Goal: Find specific page/section: Find specific page/section

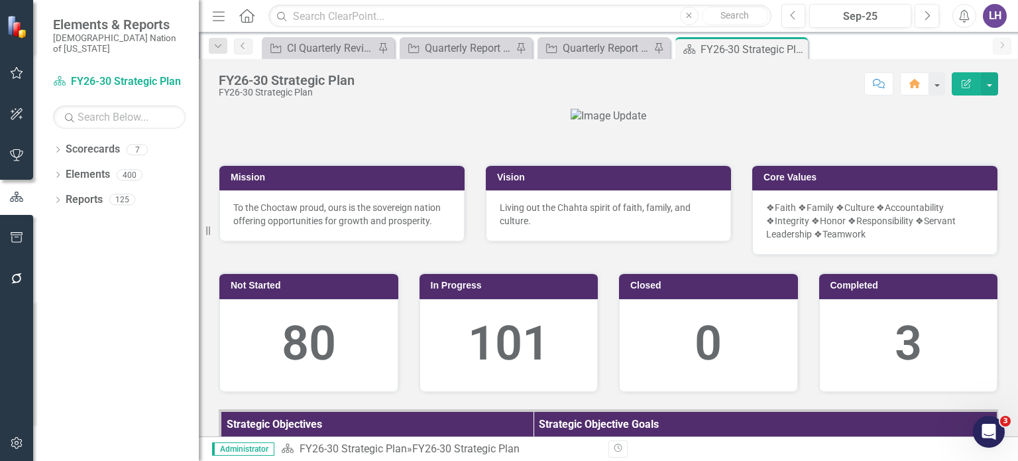
click at [243, 124] on div at bounding box center [609, 116] width 780 height 15
click at [419, 21] on input "text" at bounding box center [519, 16] width 502 height 23
click at [272, 124] on div at bounding box center [609, 116] width 780 height 15
click at [331, 9] on input "1.1.5" at bounding box center [519, 16] width 502 height 23
type input "1.1.5:"
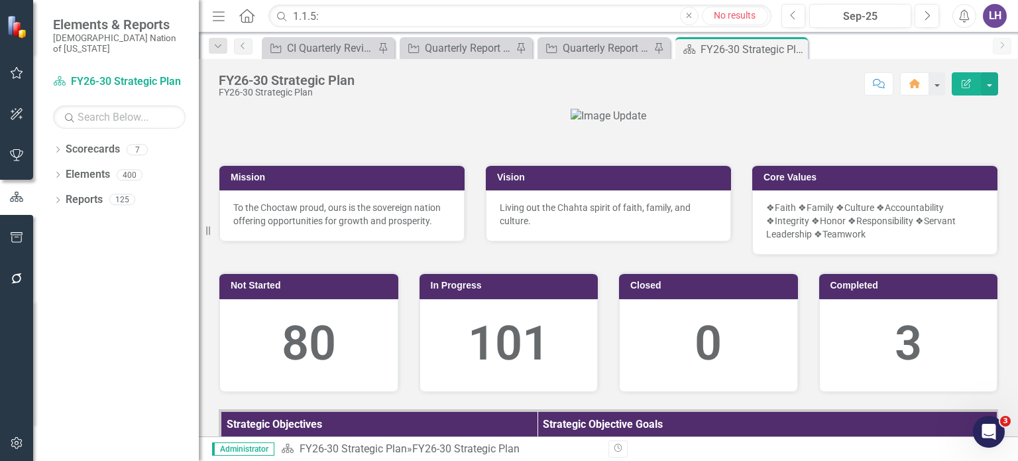
click at [744, 12] on div "No results" at bounding box center [735, 16] width 65 height 14
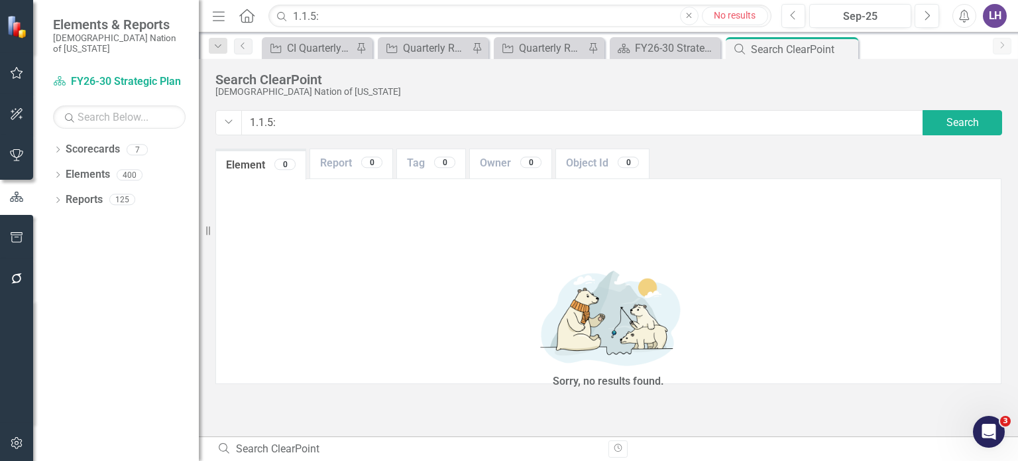
drag, startPoint x: 280, startPoint y: 126, endPoint x: 193, endPoint y: 121, distance: 87.7
click at [193, 121] on div "Elements & Reports Choctaw Nation of Oklahoma Scorecard FY26-30 Strategic Plan …" at bounding box center [509, 230] width 1018 height 461
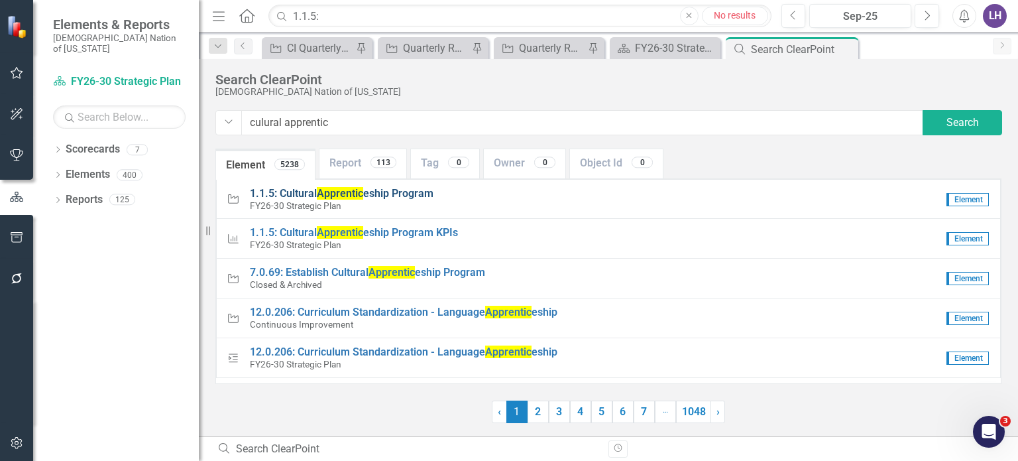
type input "culural apprentic"
click at [324, 194] on span "Apprentic" at bounding box center [340, 193] width 46 height 13
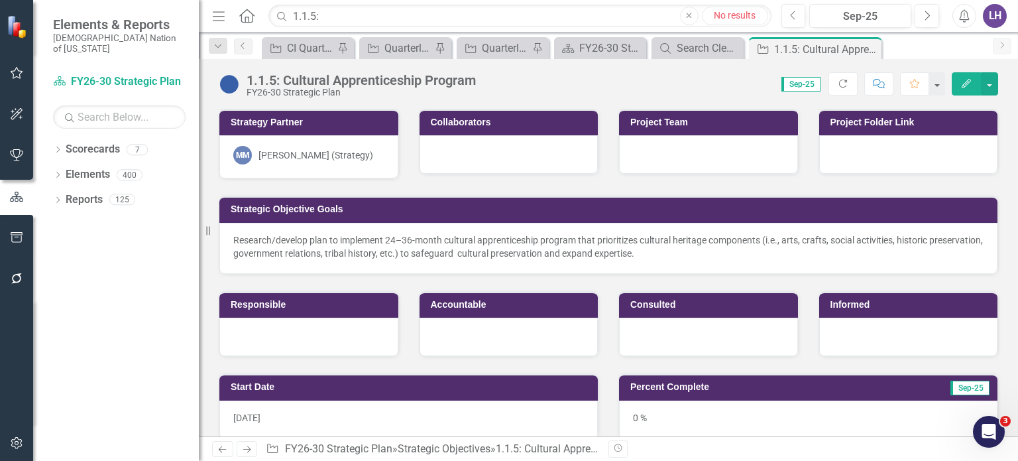
click at [966, 85] on icon "button" at bounding box center [966, 83] width 9 height 9
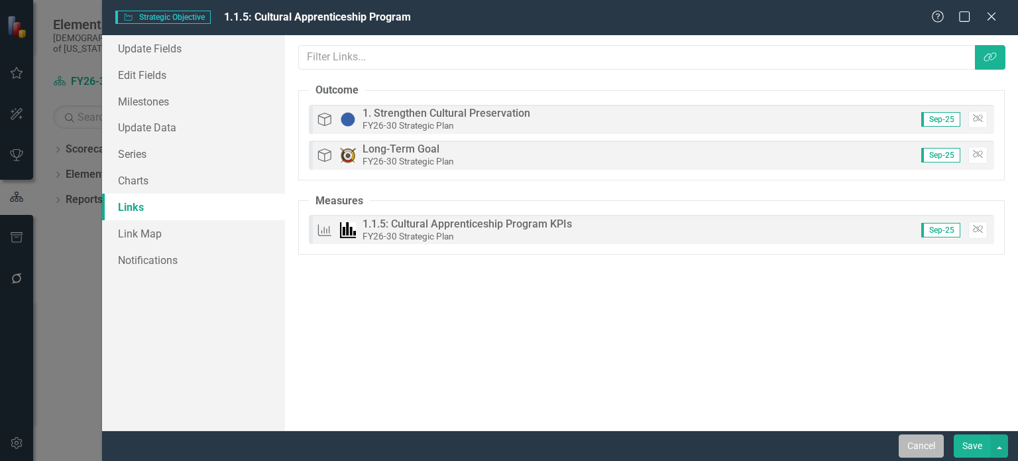
click at [935, 443] on button "Cancel" at bounding box center [921, 445] width 45 height 23
